Goal: Transaction & Acquisition: Subscribe to service/newsletter

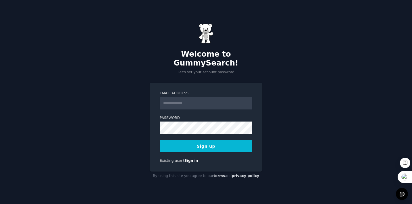
click at [184, 99] on input "Email Address" at bounding box center [206, 103] width 93 height 13
type input "**********"
click at [216, 143] on button "Sign up" at bounding box center [206, 147] width 93 height 12
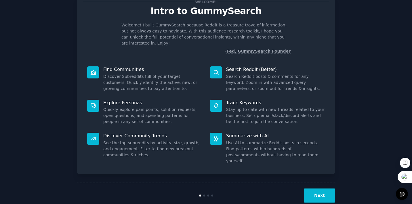
scroll to position [21, 0]
click at [314, 189] on button "Next" at bounding box center [319, 196] width 31 height 14
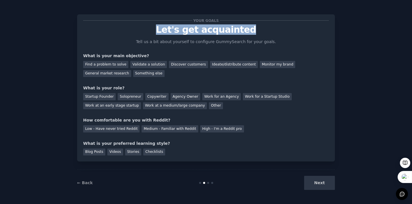
drag, startPoint x: 162, startPoint y: 31, endPoint x: 250, endPoint y: 31, distance: 88.4
click at [250, 31] on p "Let's get acquainted" at bounding box center [206, 30] width 246 height 10
copy p "Let's get acquainted"
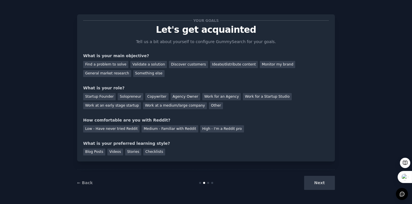
click at [275, 126] on div "Low - Have never tried Reddit Medium - Familiar with Reddit High - I'm a Reddit…" at bounding box center [206, 128] width 246 height 9
click at [179, 66] on div "Discover customers" at bounding box center [188, 64] width 39 height 7
click at [270, 64] on div "Monitor my brand" at bounding box center [277, 64] width 35 height 7
click at [122, 74] on div "General market research" at bounding box center [107, 73] width 48 height 7
click at [262, 94] on div "Work for a Startup Studio" at bounding box center [267, 96] width 49 height 7
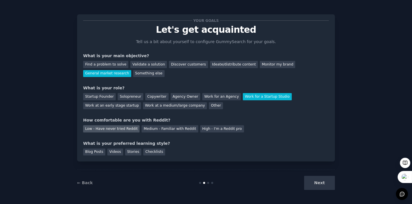
click at [114, 132] on div "Low - Have never tried Reddit" at bounding box center [111, 129] width 56 height 7
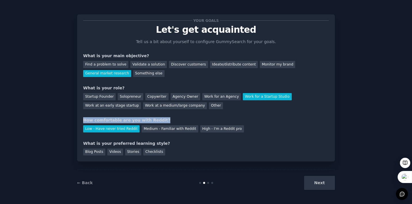
drag, startPoint x: 84, startPoint y: 121, endPoint x: 157, endPoint y: 119, distance: 72.9
click at [157, 119] on div "How comfortable are you with Reddit?" at bounding box center [206, 120] width 246 height 6
copy div "How comfortable are you with Reddit?"
click at [180, 147] on div "Blog Posts Videos Stories Checklists" at bounding box center [206, 151] width 246 height 9
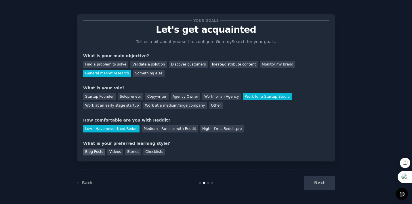
click at [90, 154] on div "Blog Posts" at bounding box center [94, 152] width 22 height 7
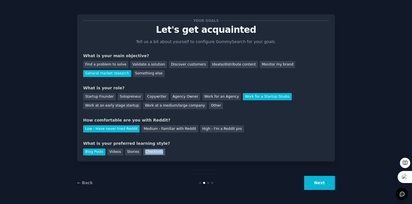
drag, startPoint x: 143, startPoint y: 153, endPoint x: 161, endPoint y: 153, distance: 17.9
click at [161, 153] on div "Checklists" at bounding box center [154, 152] width 22 height 7
copy div "Checklists"
click at [226, 162] on div "Your goals Let's get acquainted Tell us a bit about yourself to configure Gummy…" at bounding box center [206, 101] width 258 height 190
click at [91, 153] on div "Blog Posts" at bounding box center [94, 152] width 22 height 7
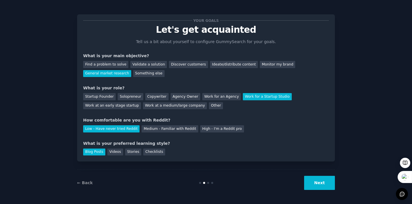
click at [305, 179] on div "Next" at bounding box center [292, 183] width 86 height 14
click at [309, 182] on button "Next" at bounding box center [319, 183] width 31 height 14
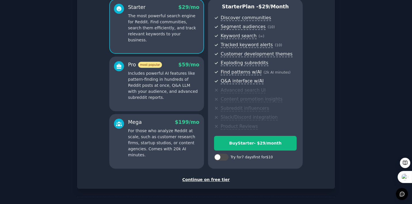
scroll to position [72, 0]
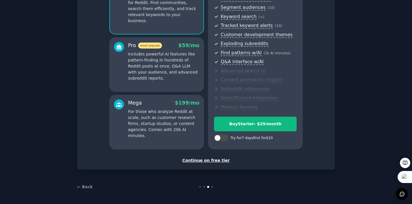
click at [210, 162] on div "Continue on free tier" at bounding box center [206, 161] width 246 height 6
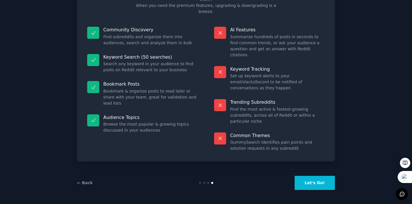
scroll to position [20, 0]
